Goal: Consume media (video, audio)

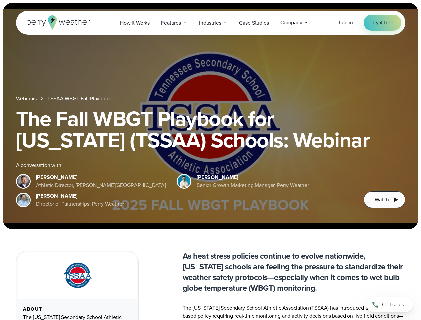
click at [210, 160] on div "The Fall WBGT Playbook for [US_STATE] (TSSAA) Schools: Webinar A conversation w…" at bounding box center [210, 158] width 389 height 100
click at [210, 23] on span "Industries" at bounding box center [210, 23] width 22 height 8
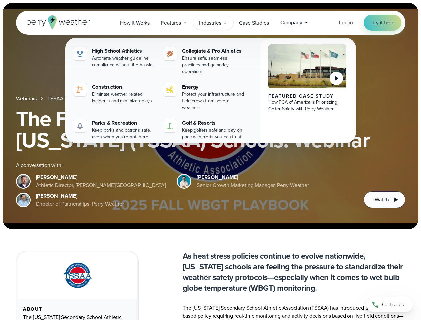
click at [210, 116] on h1 "The Fall WBGT Playbook for [US_STATE] (TSSAA) Schools: Webinar" at bounding box center [210, 129] width 389 height 43
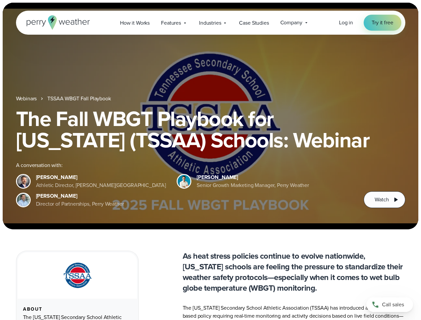
click at [80, 99] on link "TSSAA WBGT Fall Playbook" at bounding box center [78, 99] width 63 height 8
click at [384, 200] on span "Watch" at bounding box center [381, 200] width 14 height 8
